Goal: Find specific page/section: Find specific page/section

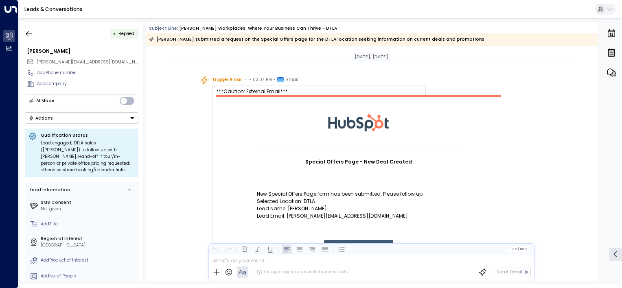
scroll to position [405, 0]
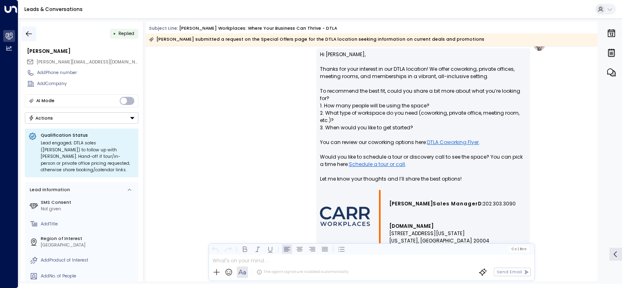
click at [28, 34] on icon "button" at bounding box center [29, 34] width 8 height 8
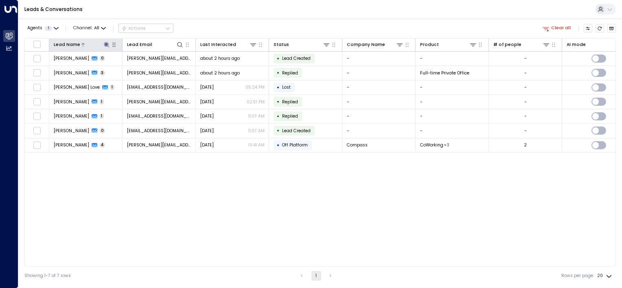
click at [105, 43] on icon at bounding box center [106, 44] width 5 height 5
click at [87, 67] on input "******" at bounding box center [101, 67] width 74 height 13
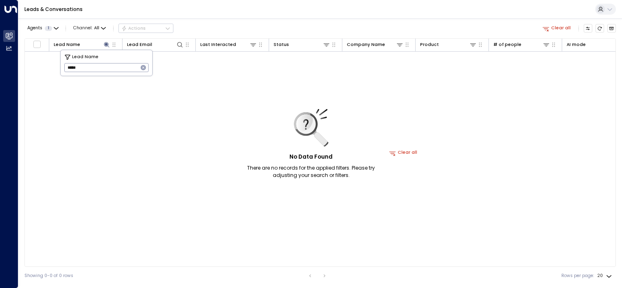
type input "****"
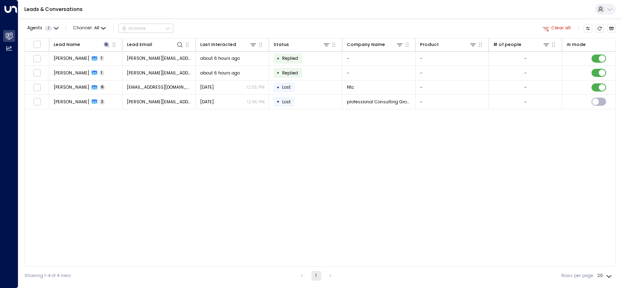
click at [117, 180] on div "Lead Name Lead Email Last Interacted Status Company Name Product # of people AI…" at bounding box center [319, 152] width 591 height 229
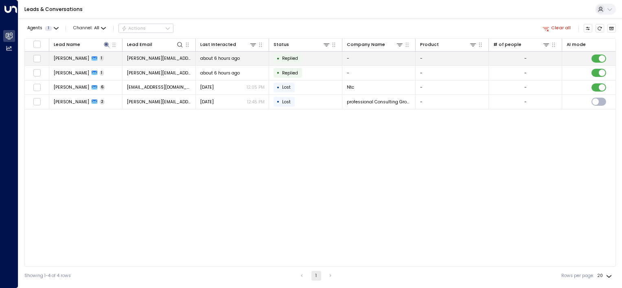
click at [73, 58] on span "[PERSON_NAME]" at bounding box center [71, 58] width 35 height 6
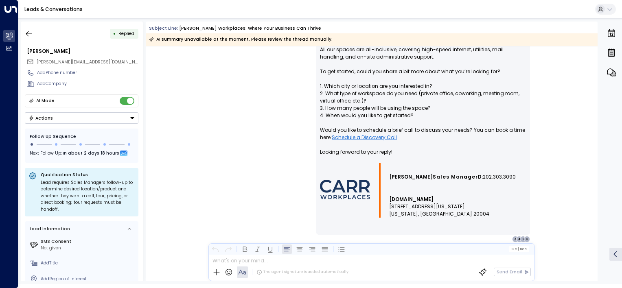
scroll to position [443, 0]
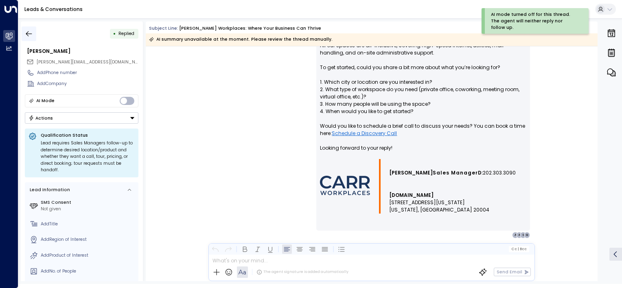
click at [26, 35] on icon "button" at bounding box center [29, 34] width 8 height 8
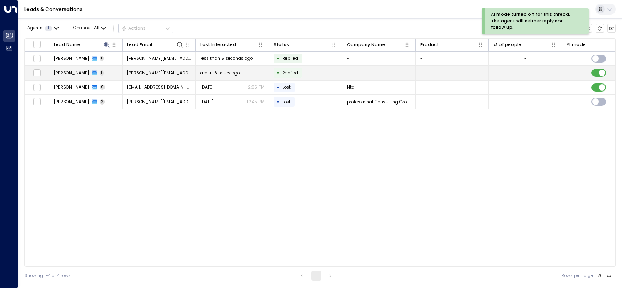
click at [72, 72] on span "[PERSON_NAME]" at bounding box center [71, 73] width 35 height 6
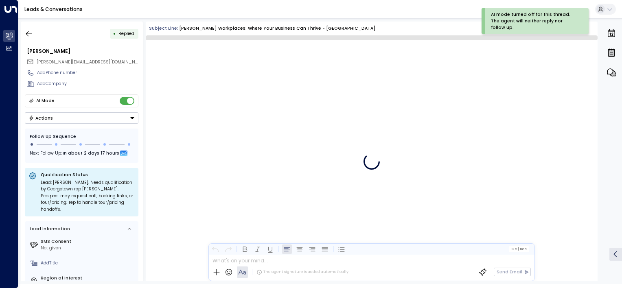
scroll to position [469, 0]
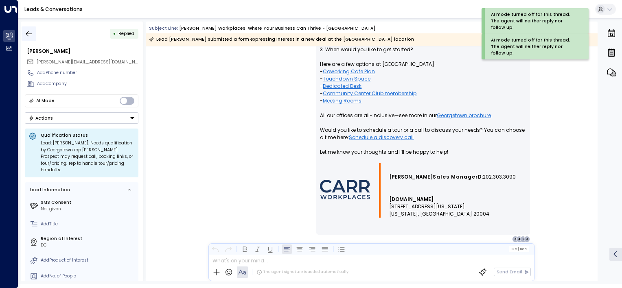
click at [25, 33] on icon "button" at bounding box center [29, 34] width 8 height 8
